Goal: Navigation & Orientation: Find specific page/section

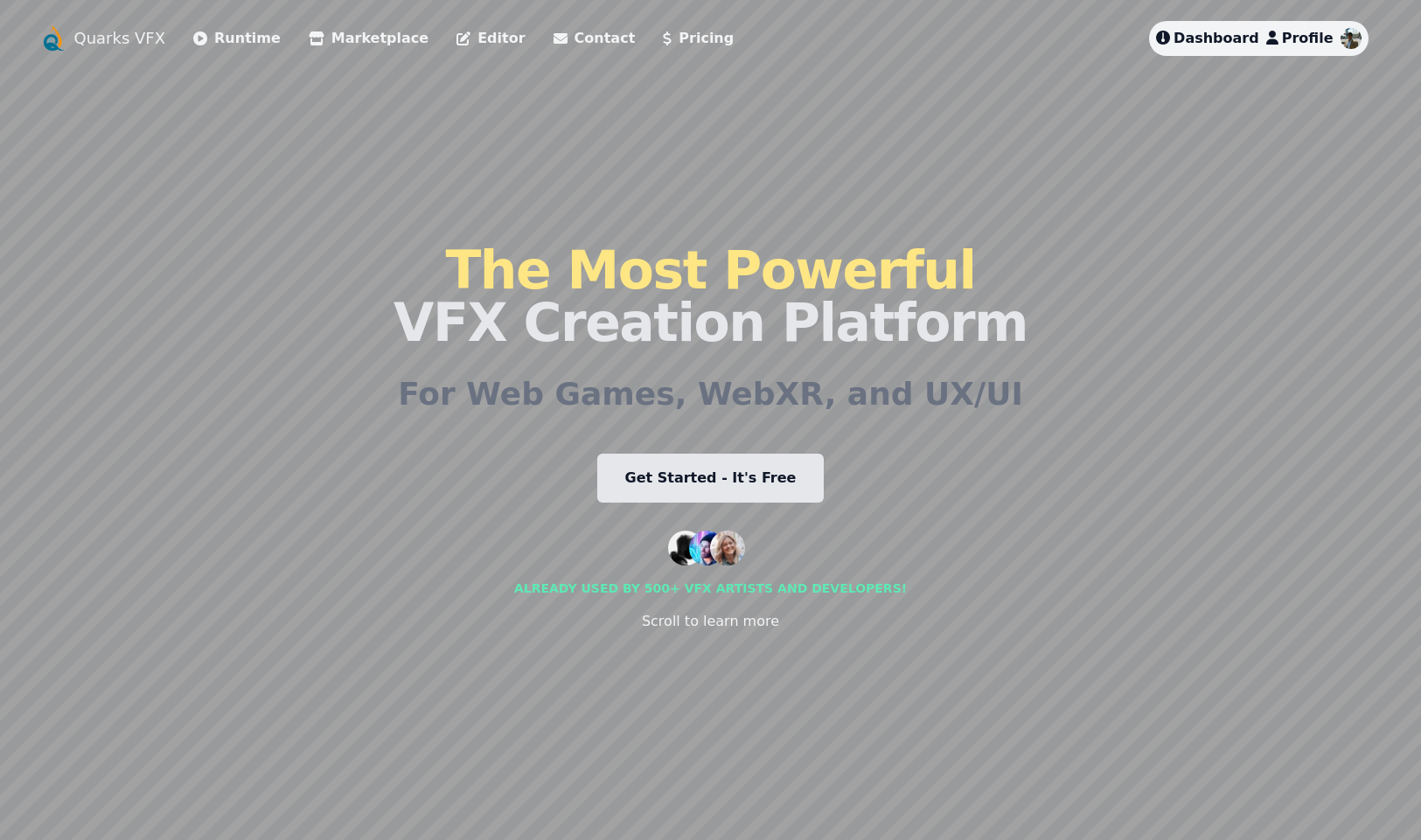
click at [326, 36] on link "Marketplace" at bounding box center [369, 38] width 120 height 21
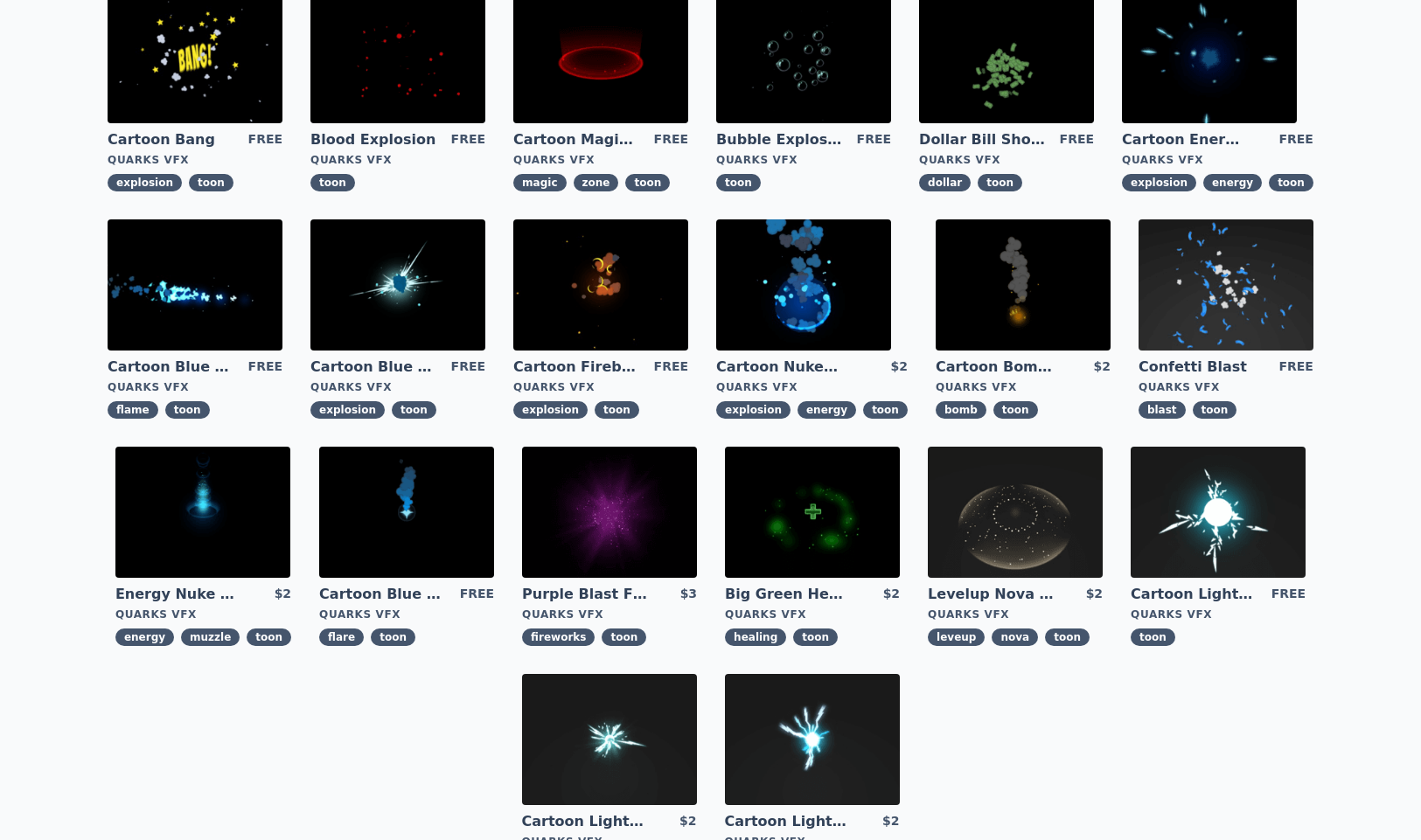
scroll to position [126, 0]
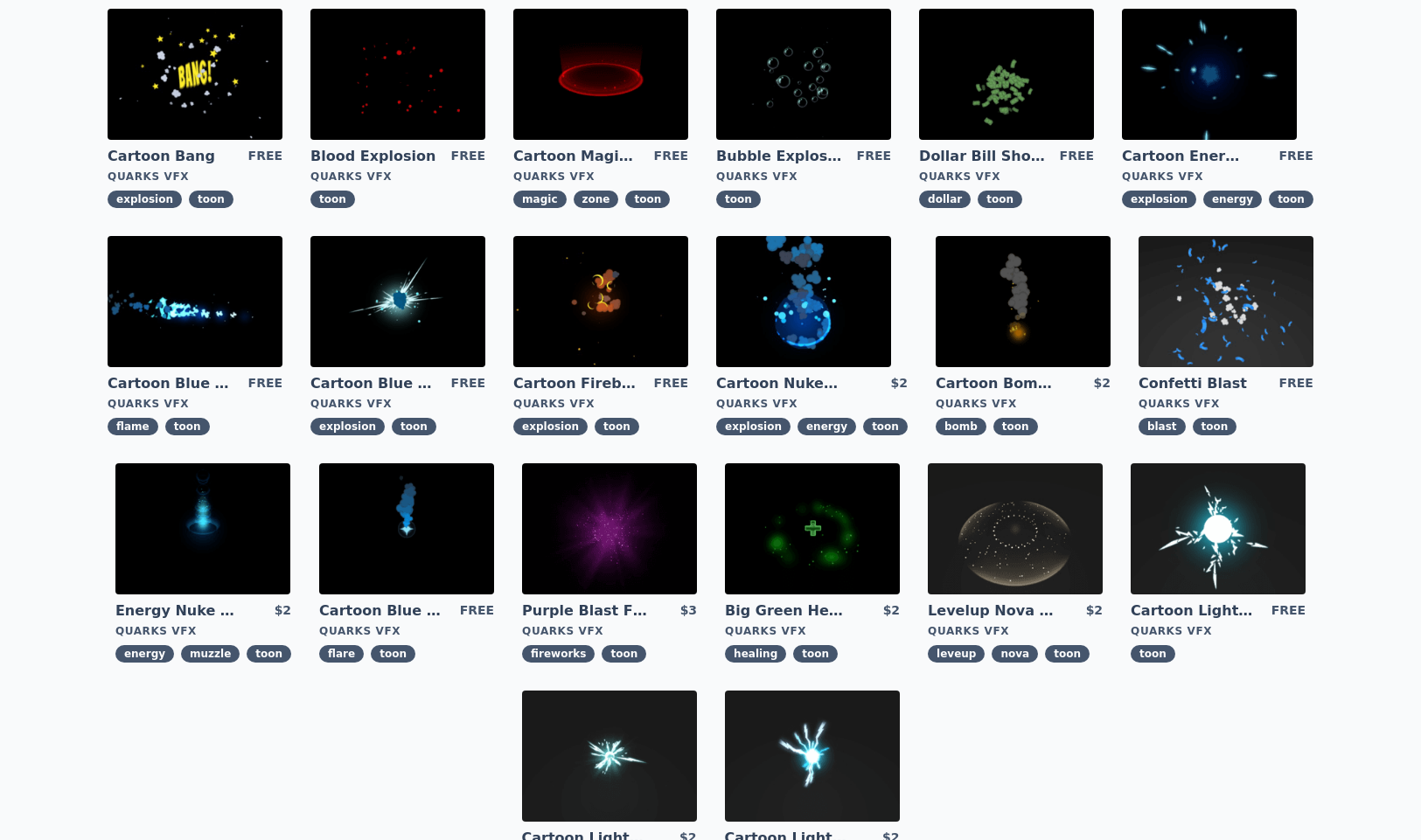
click at [1010, 542] on img at bounding box center [1015, 528] width 175 height 131
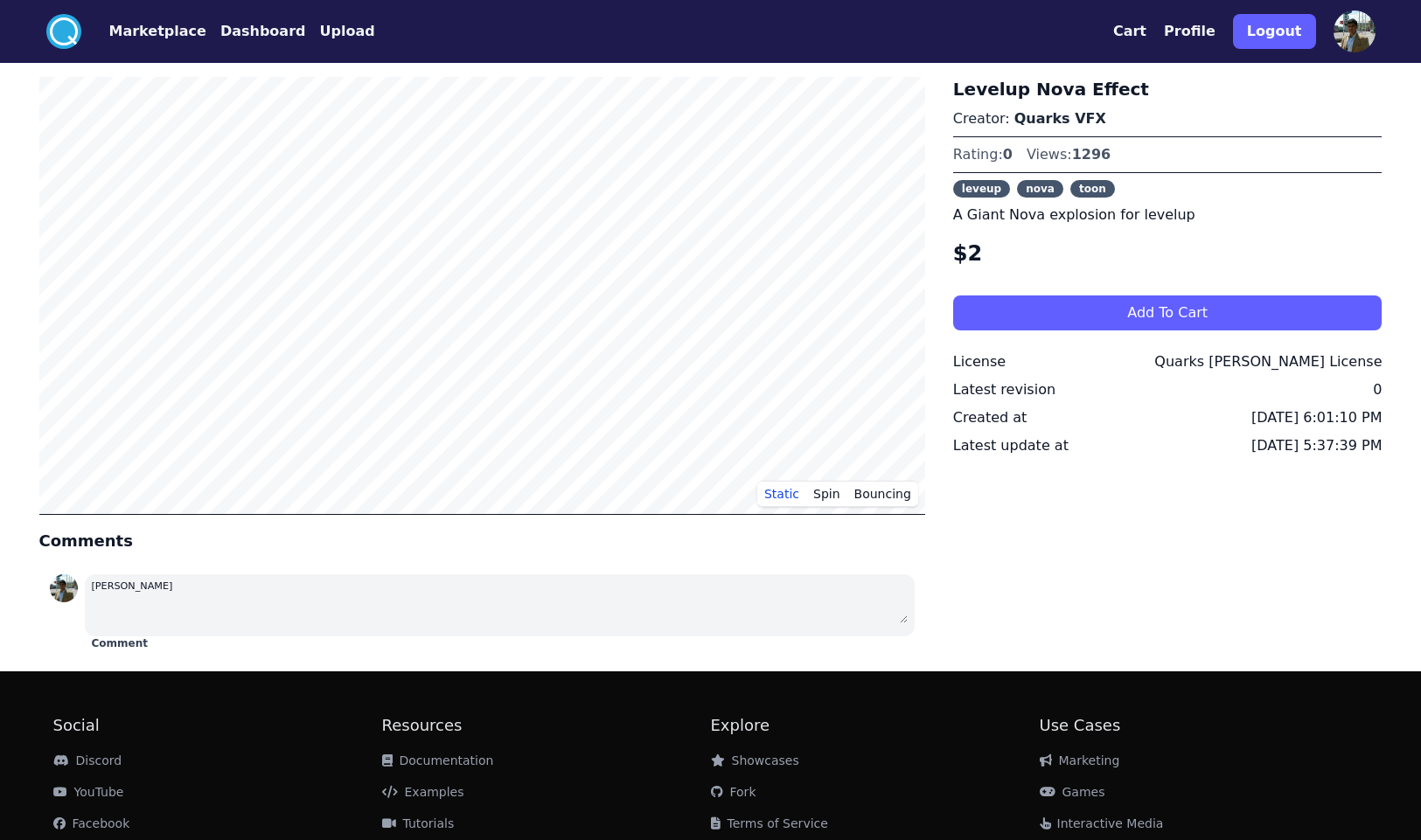
click at [151, 30] on button "Marketplace" at bounding box center [157, 32] width 97 height 21
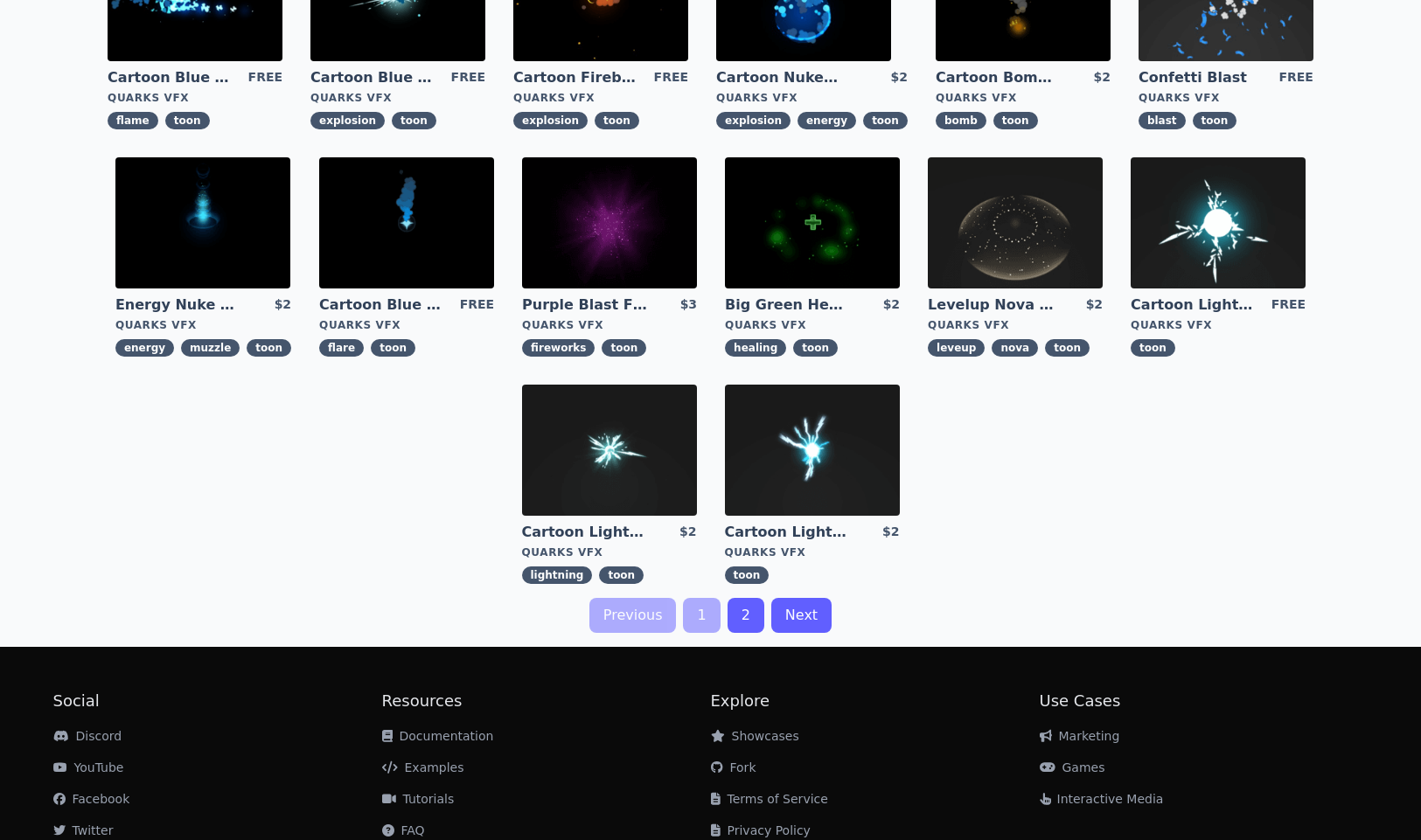
scroll to position [498, 0]
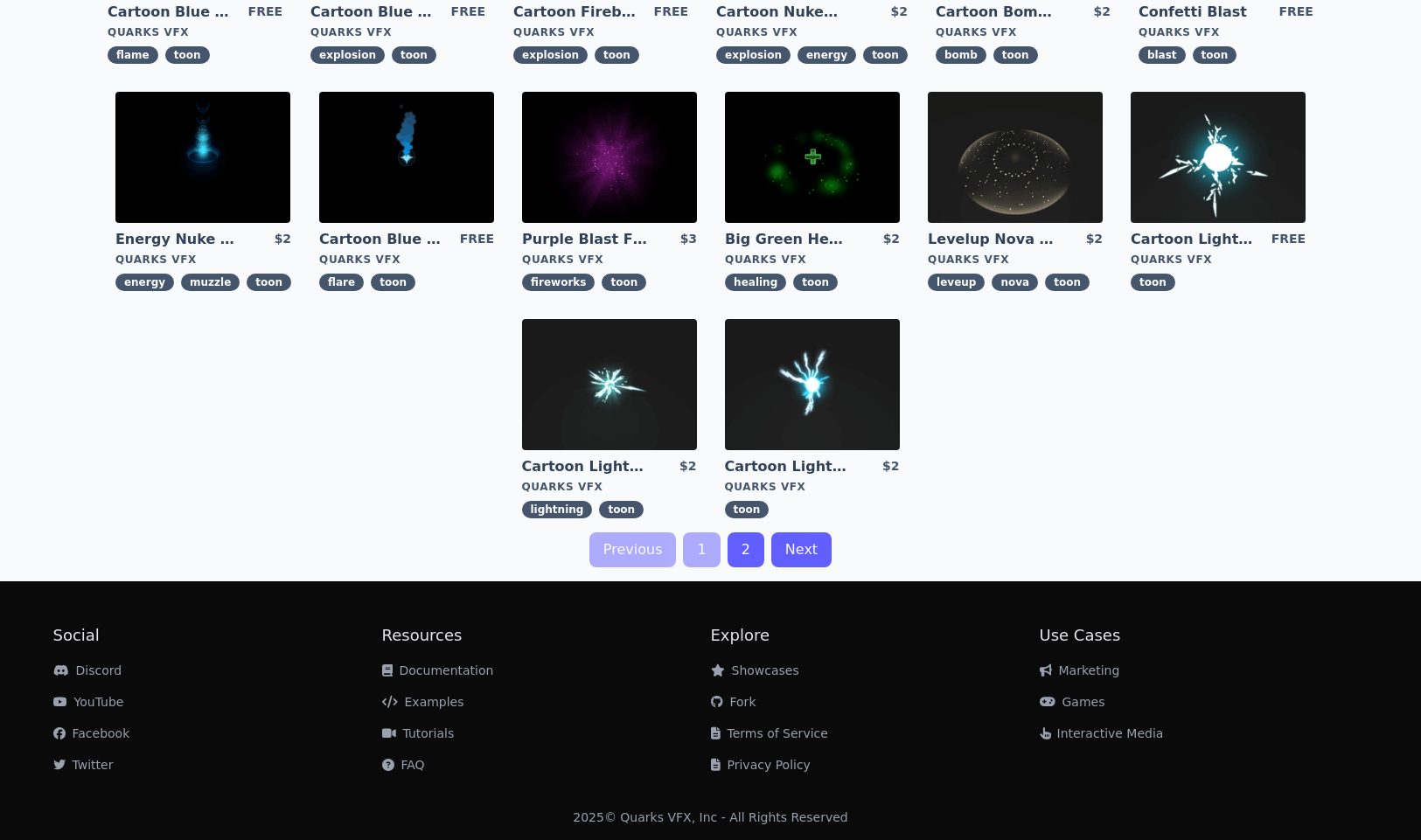
click at [744, 552] on link "2" at bounding box center [745, 550] width 36 height 35
